Goal: Navigation & Orientation: Find specific page/section

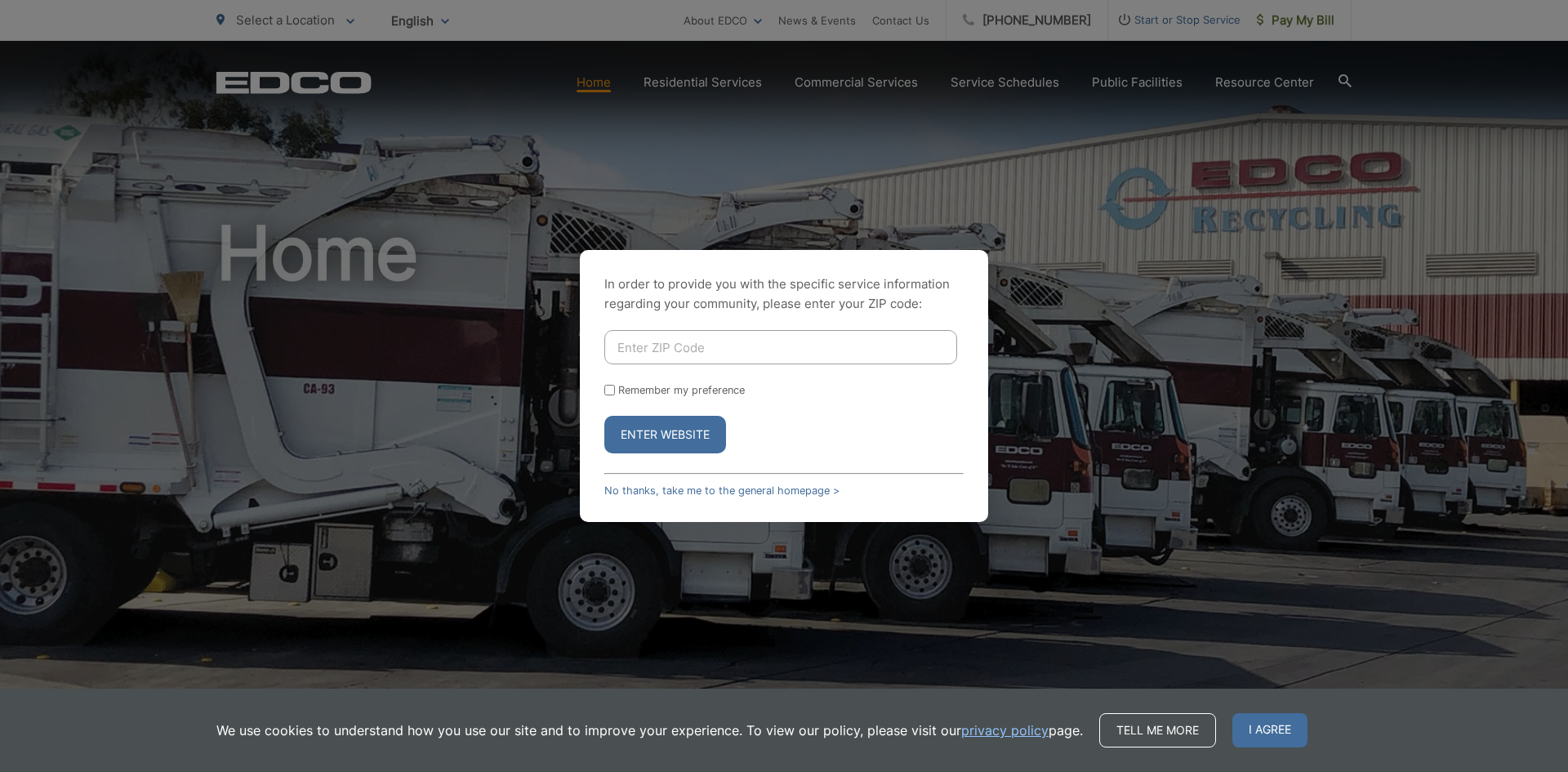
click at [695, 349] on input "Enter ZIP Code" at bounding box center [781, 348] width 353 height 34
type input "90247"
click at [604, 416] on button "Enter Website" at bounding box center [665, 435] width 122 height 38
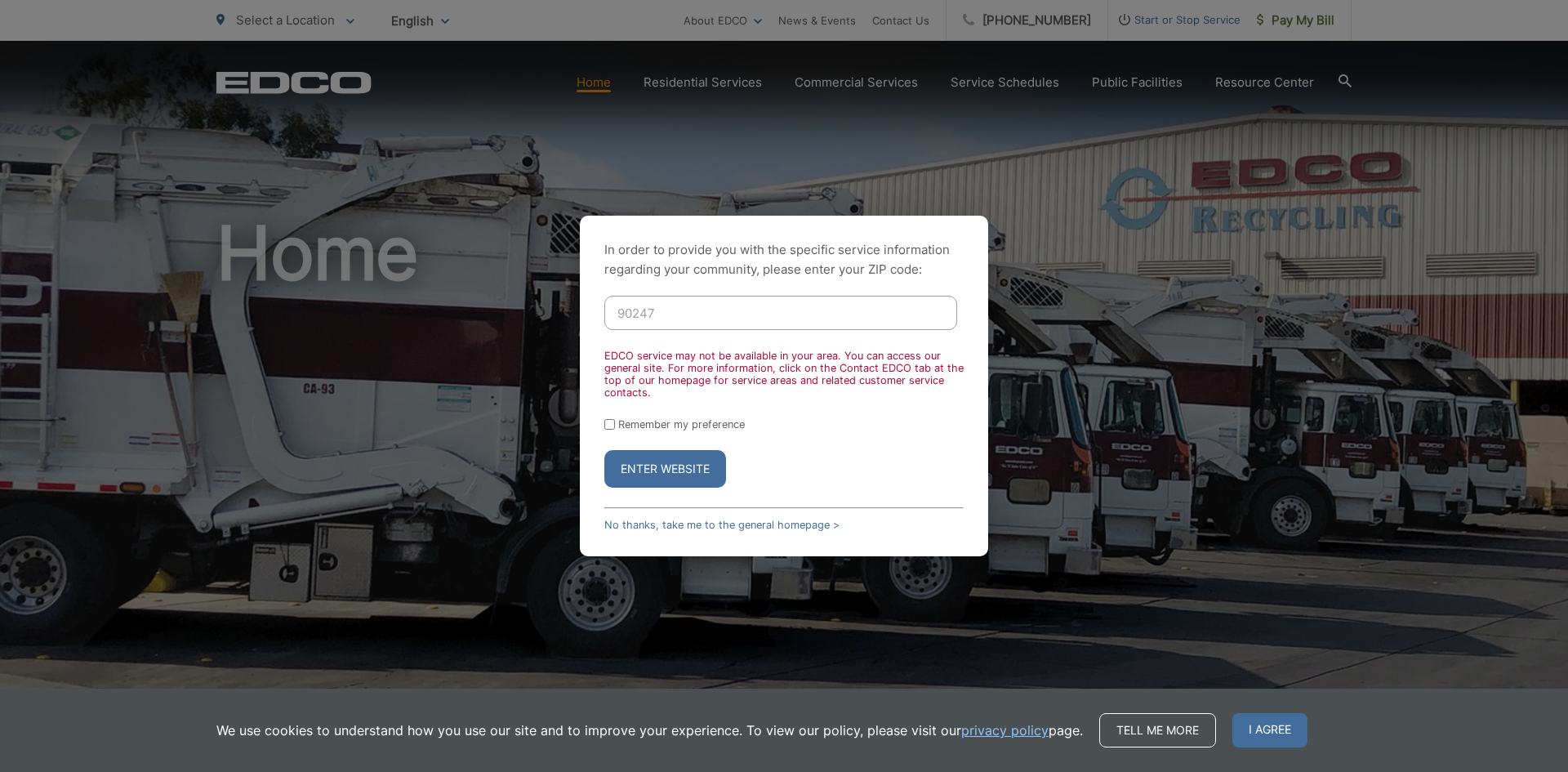
drag, startPoint x: 634, startPoint y: 428, endPoint x: 647, endPoint y: 434, distance: 14.3
click at [634, 427] on label "Remember my preference" at bounding box center [681, 424] width 127 height 12
click at [615, 427] on input "Remember my preference" at bounding box center [609, 424] width 11 height 11
checkbox input "true"
click at [671, 469] on button "Enter Website" at bounding box center [665, 469] width 122 height 38
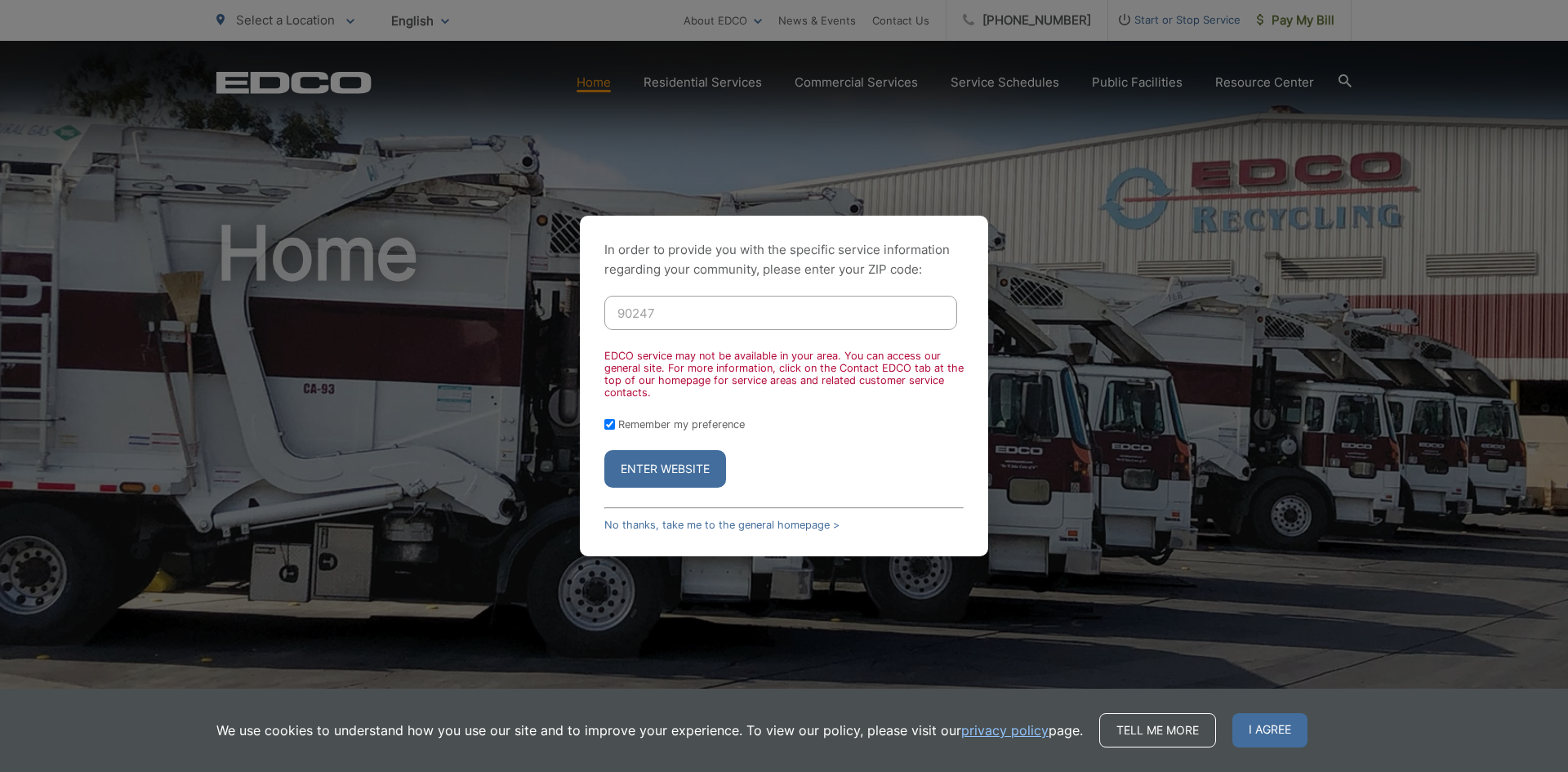
click at [677, 476] on button "Enter Website" at bounding box center [665, 469] width 122 height 38
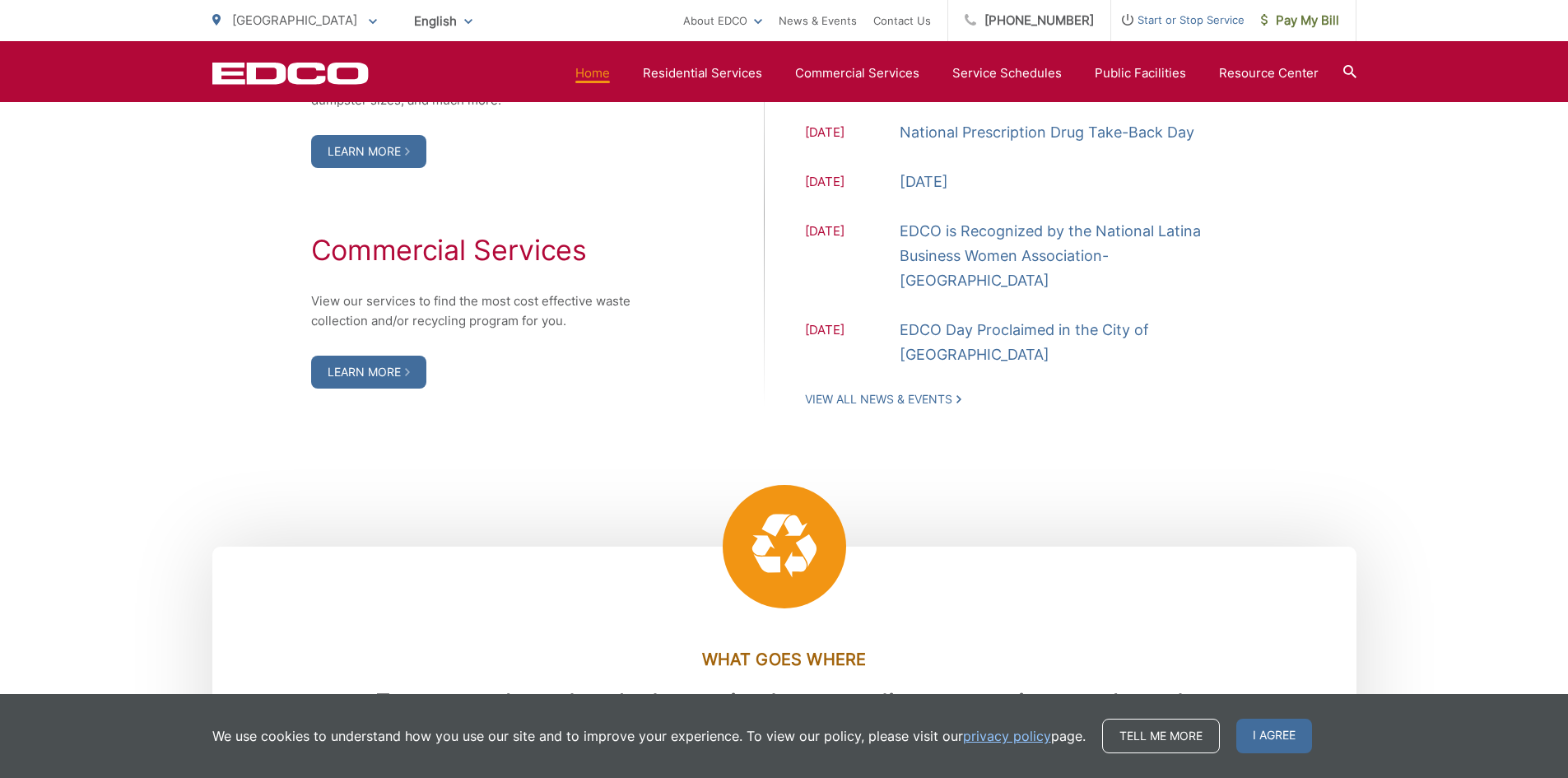
scroll to position [1598, 0]
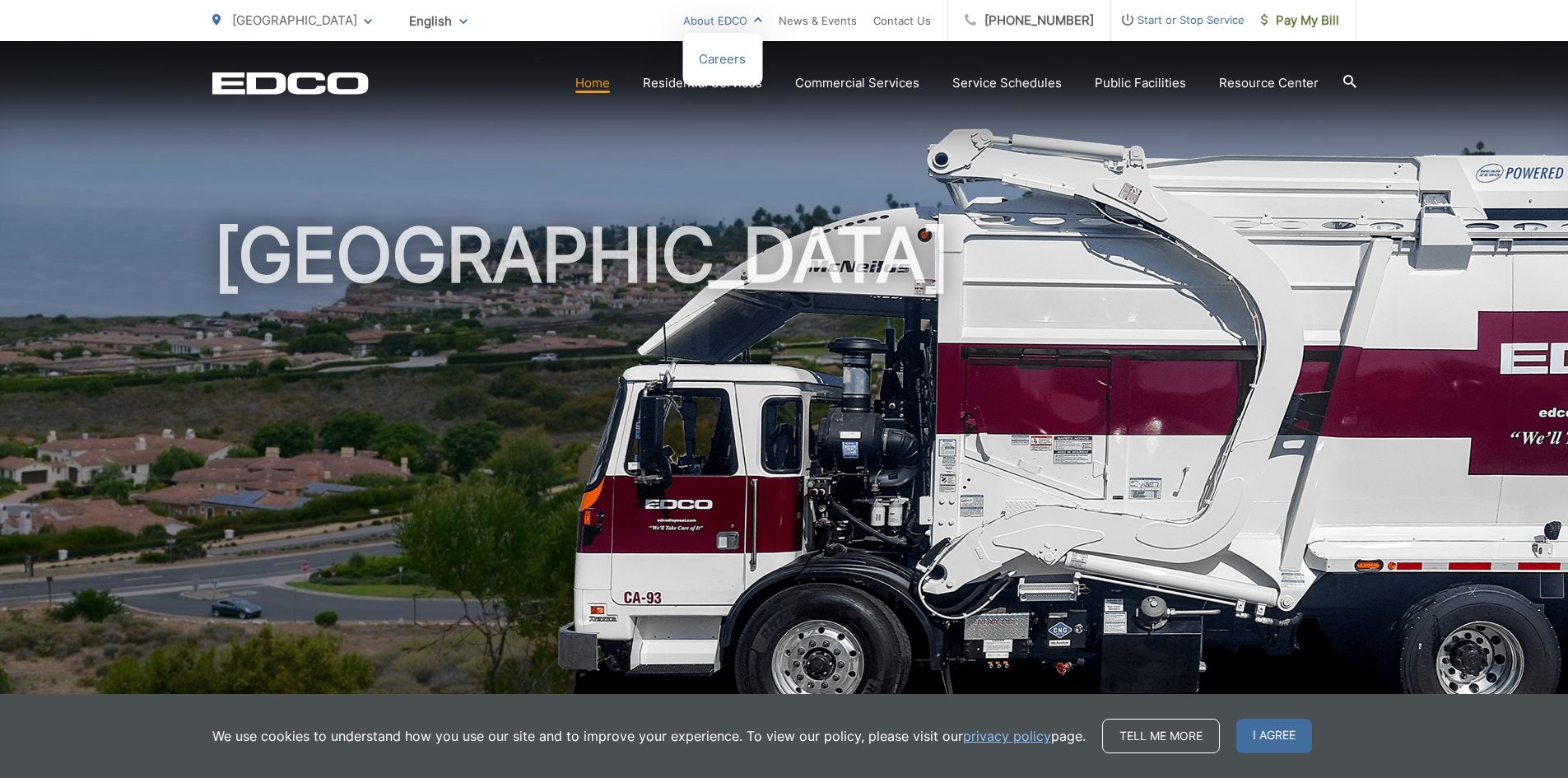
click at [733, 26] on link "About EDCO" at bounding box center [723, 21] width 79 height 20
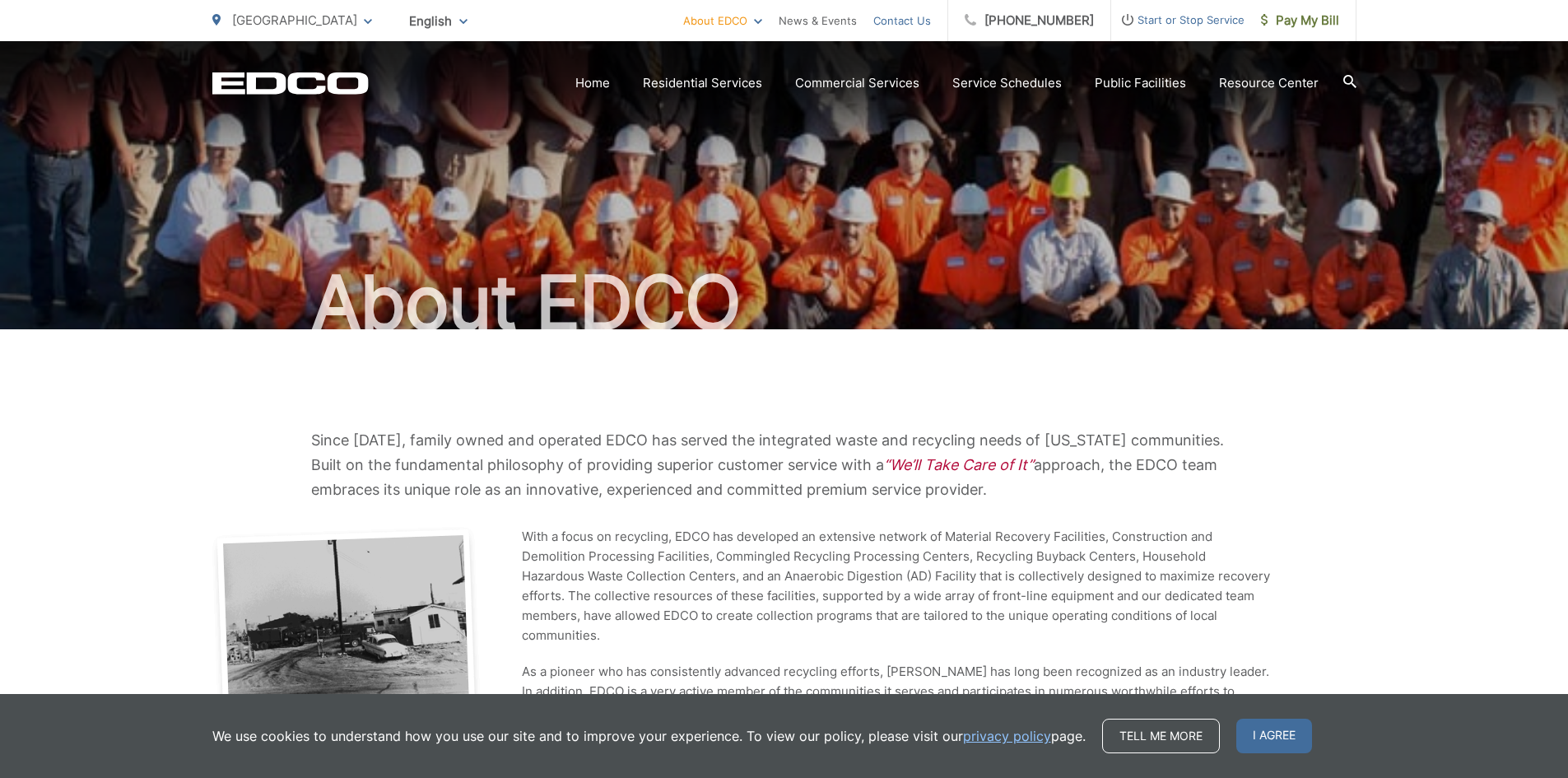
click at [918, 23] on link "Contact Us" at bounding box center [902, 21] width 58 height 20
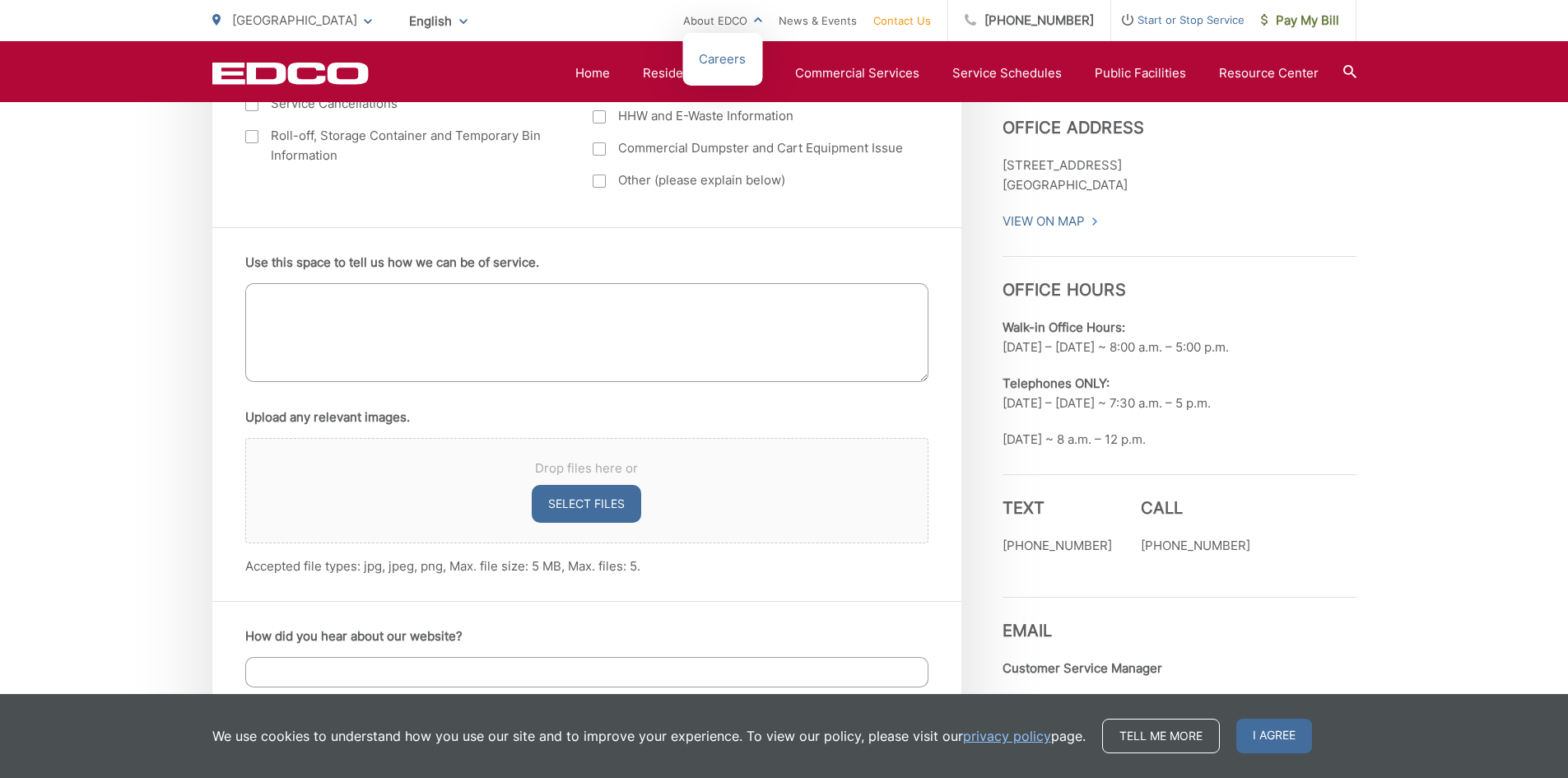
scroll to position [790, 0]
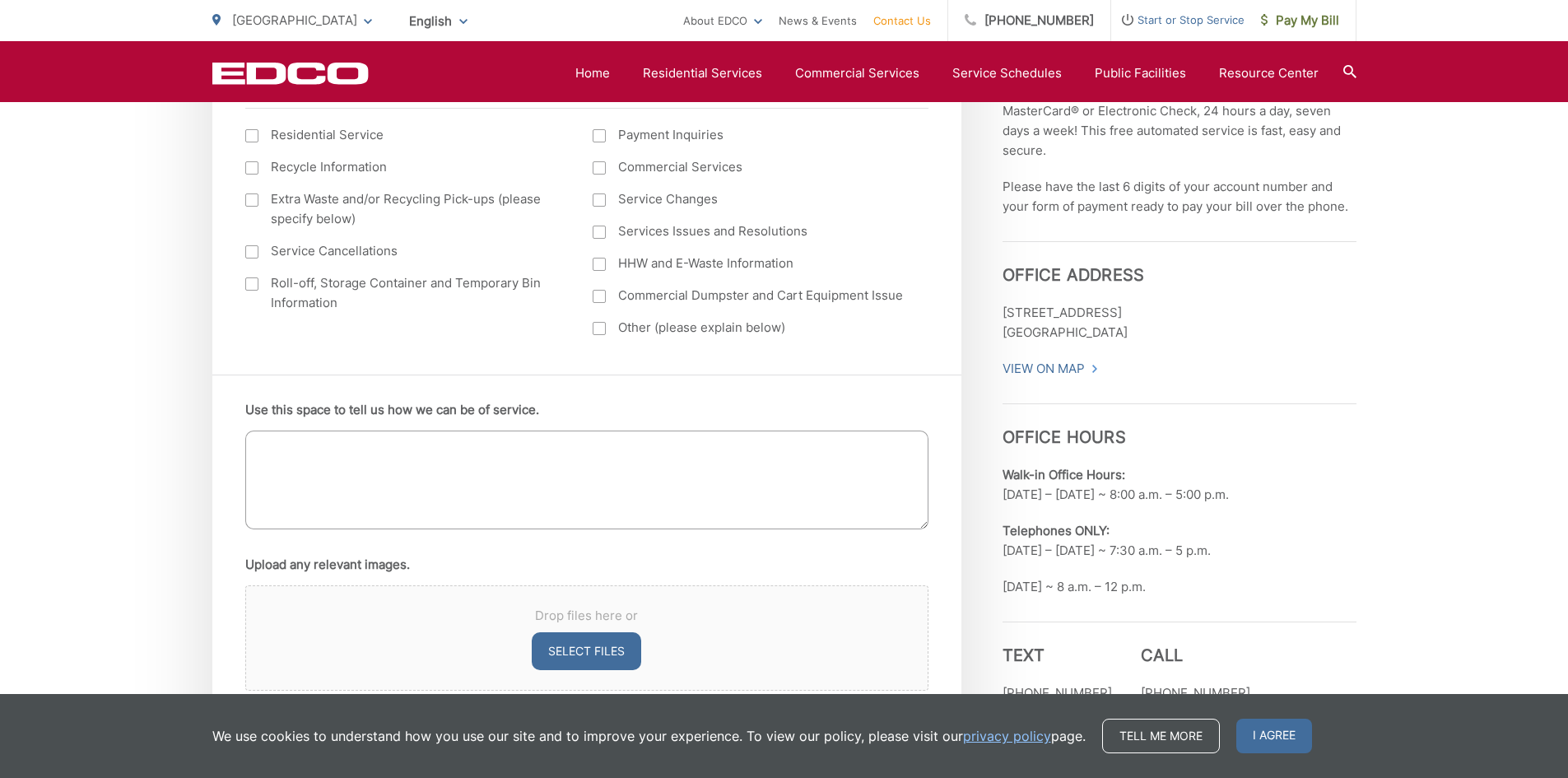
click at [579, 75] on section "Home Residential Services Curbside Pickup Recycling Organic Recycling Trash Hou…" at bounding box center [863, 73] width 988 height 31
click at [602, 73] on link "Home" at bounding box center [592, 73] width 35 height 20
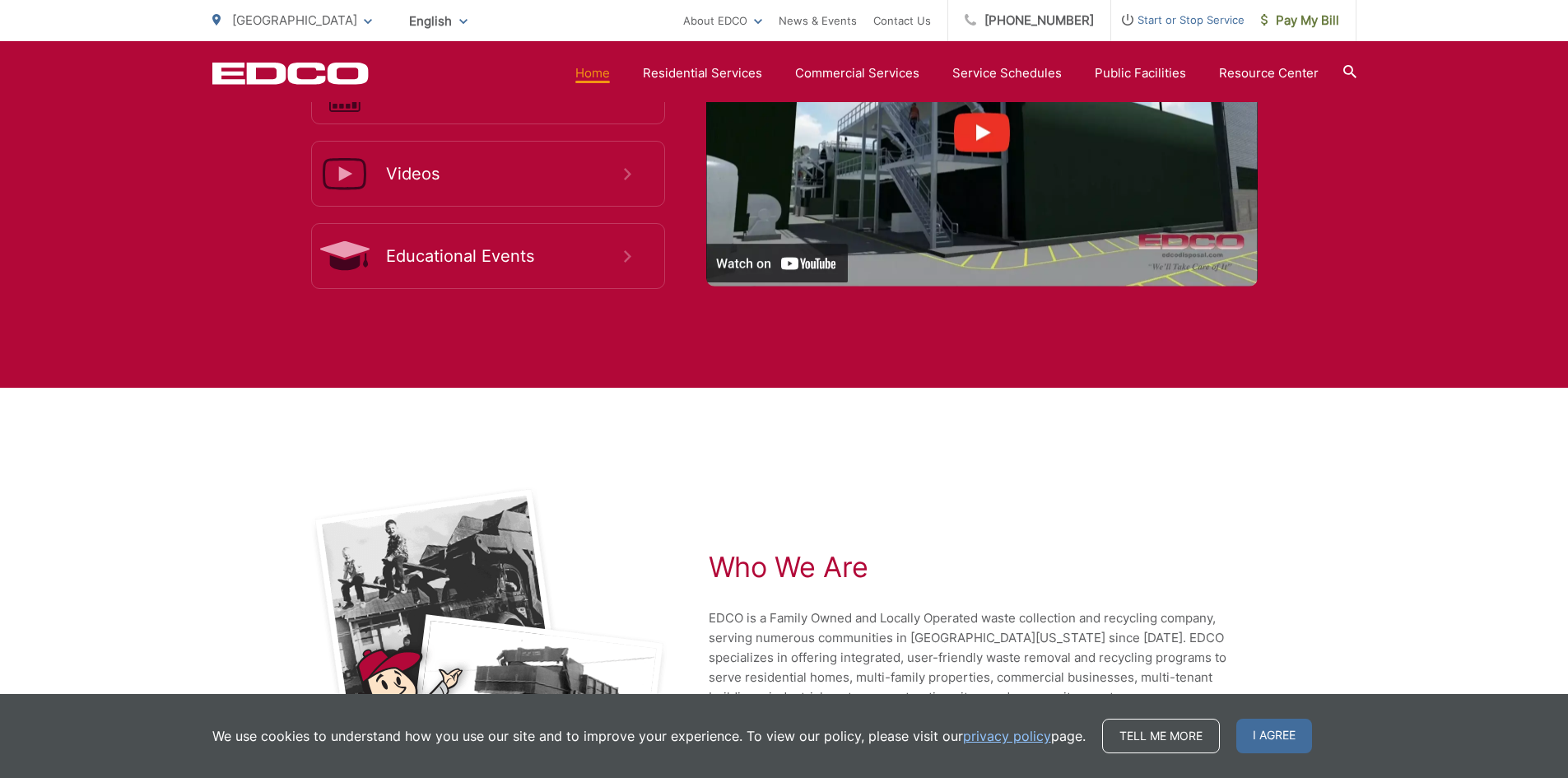
scroll to position [3492, 0]
